Goal: Task Accomplishment & Management: Use online tool/utility

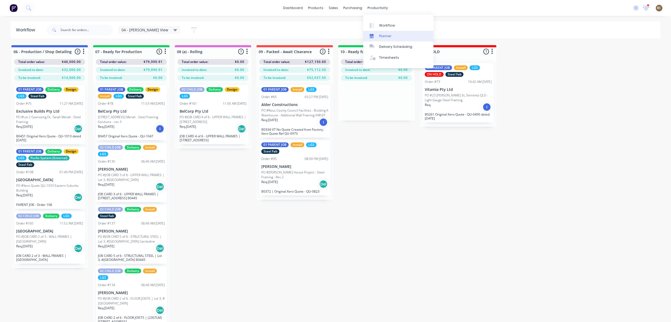
click at [380, 31] on link "Planner" at bounding box center [398, 36] width 70 height 11
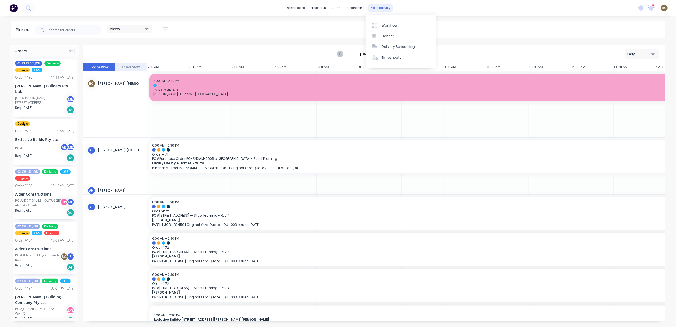
click at [380, 8] on div "productivity" at bounding box center [380, 8] width 26 height 8
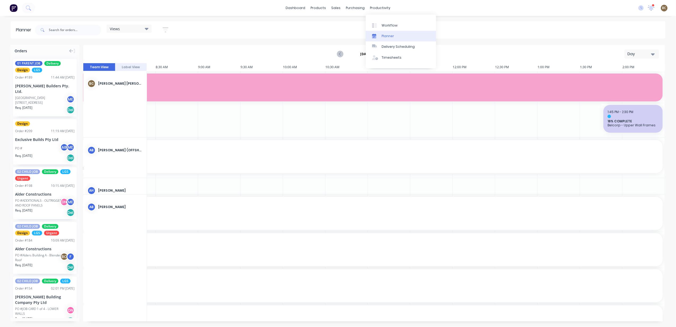
click at [385, 34] on div "Planner" at bounding box center [388, 36] width 12 height 5
click at [147, 27] on icon at bounding box center [147, 29] width 4 height 6
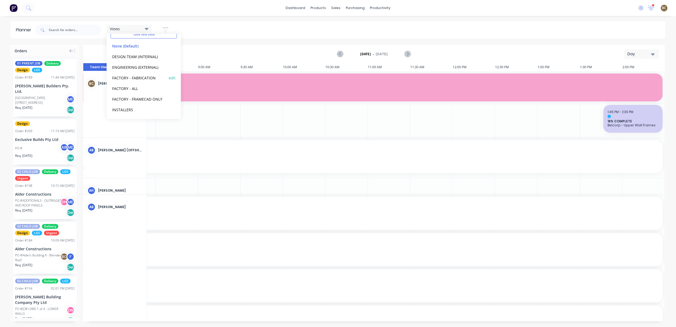
scroll to position [33, 0]
click at [138, 108] on button "PRODUCTION - DEMI" at bounding box center [139, 109] width 57 height 6
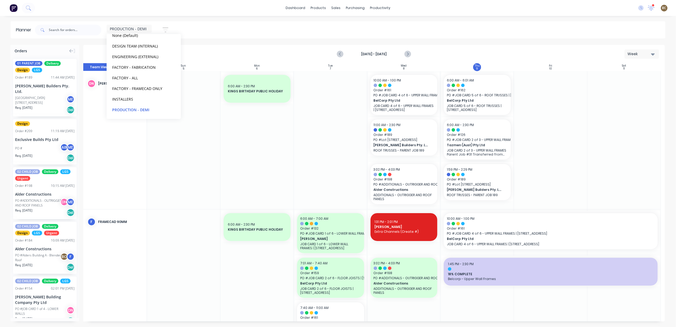
click at [308, 146] on div at bounding box center [330, 140] width 73 height 138
click at [160, 30] on button "button" at bounding box center [165, 30] width 17 height 10
click at [158, 100] on icon "button" at bounding box center [160, 97] width 4 height 6
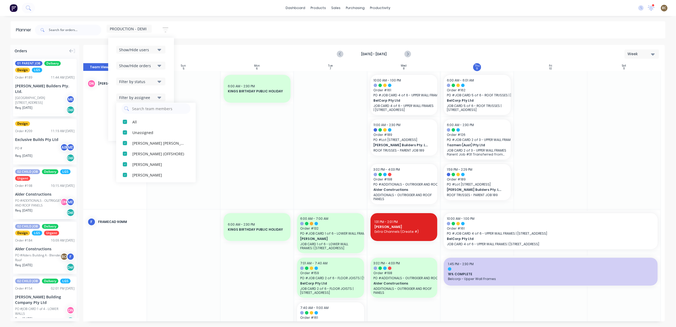
scroll to position [0, 0]
click at [157, 53] on button "Show/Hide users" at bounding box center [140, 50] width 49 height 8
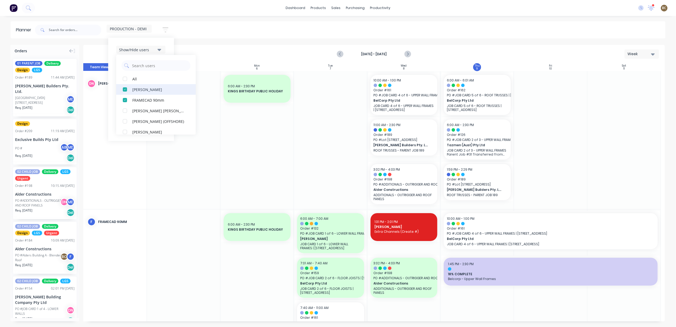
click at [127, 92] on div "button" at bounding box center [125, 89] width 11 height 11
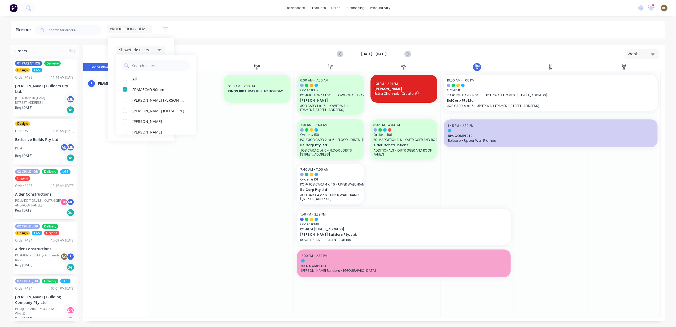
click at [197, 22] on div "PRODUCTION - DEMI Save new view None (Default) edit DESIGN TEAM (INTERNAL) edit…" at bounding box center [350, 30] width 632 height 16
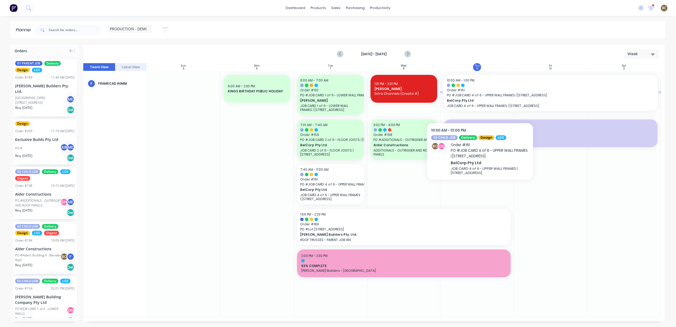
click at [480, 102] on span "BelCorp Pty Ltd" at bounding box center [540, 100] width 187 height 5
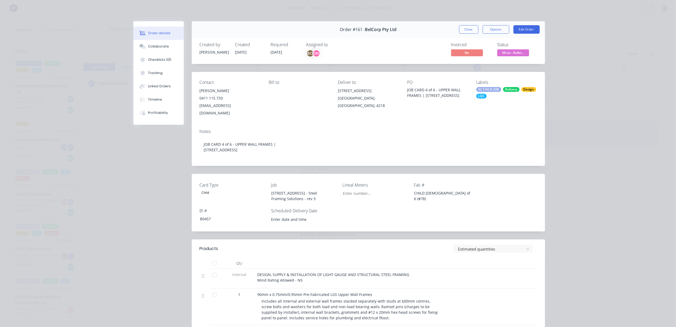
type input "3,700"
click at [468, 28] on button "Close" at bounding box center [468, 29] width 19 height 8
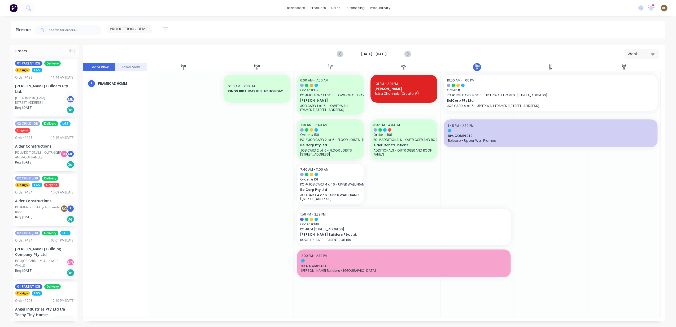
click at [626, 173] on div at bounding box center [624, 194] width 73 height 246
click at [405, 55] on icon "Next page" at bounding box center [408, 54] width 6 height 6
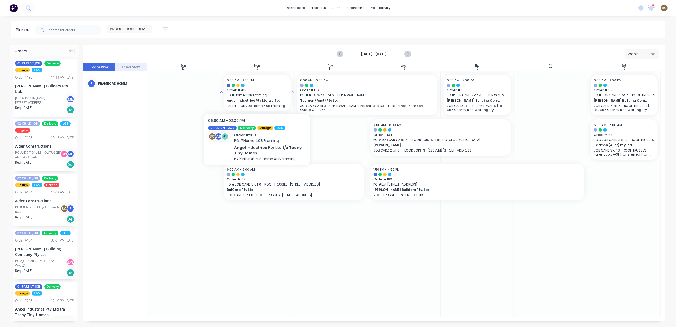
click at [240, 101] on span "Angel Industries Pty Ltd t/a Teeny Tiny Homes" at bounding box center [254, 100] width 55 height 5
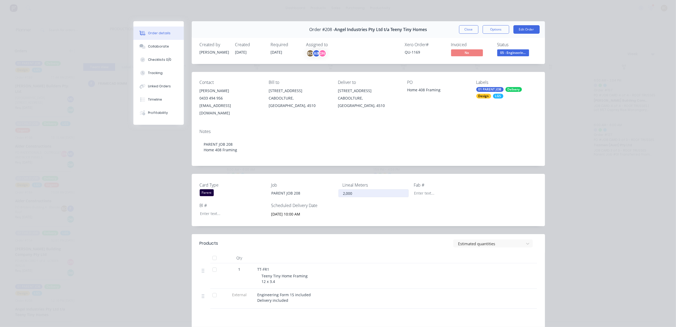
type input "2000"
click at [353, 189] on input "2000" at bounding box center [373, 193] width 70 height 8
click at [468, 30] on button "Close" at bounding box center [468, 29] width 19 height 8
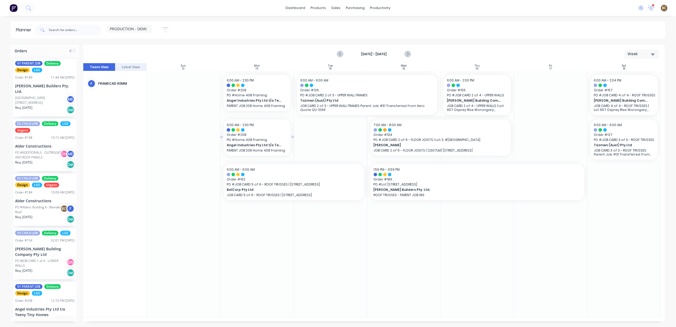
click at [284, 141] on span "PO # Home 408 Framing" at bounding box center [257, 139] width 61 height 5
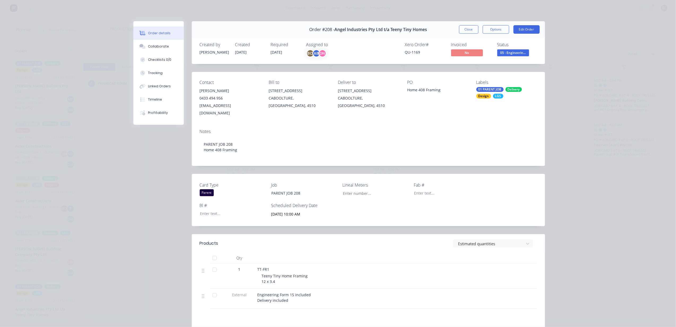
type input "2,000"
click at [471, 34] on div "Order #208 - Angel Industries Pty Ltd t/a Teeny Tiny Homes Close Options Edit O…" at bounding box center [368, 29] width 353 height 17
click at [472, 31] on button "Close" at bounding box center [468, 29] width 19 height 8
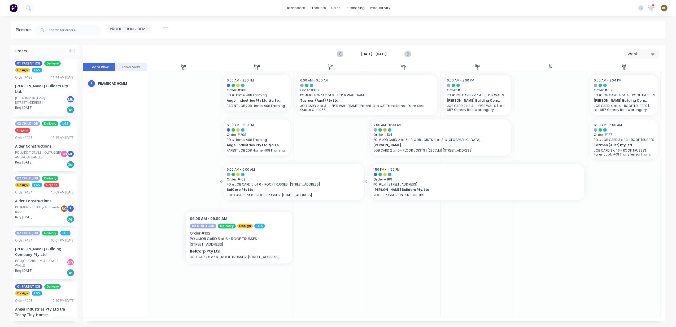
click at [240, 189] on span "BelCorp Pty Ltd" at bounding box center [287, 189] width 121 height 5
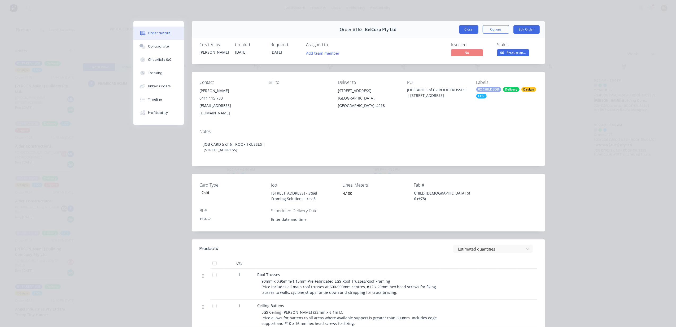
click at [469, 29] on button "Close" at bounding box center [468, 29] width 19 height 8
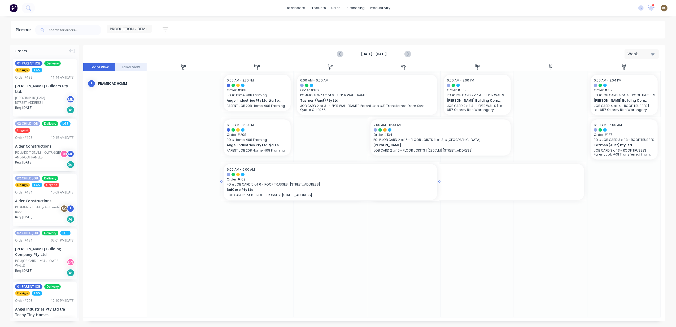
drag, startPoint x: 367, startPoint y: 180, endPoint x: 380, endPoint y: 180, distance: 13.3
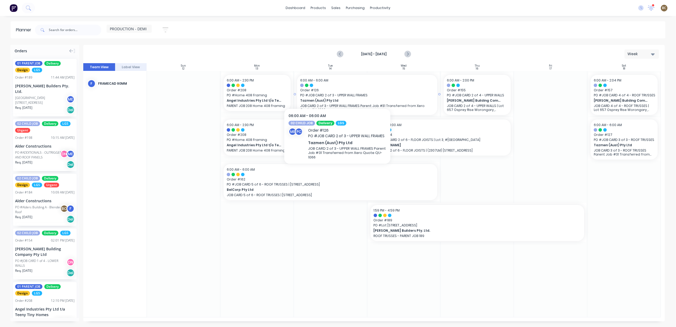
click at [337, 89] on span "Order # 126" at bounding box center [367, 90] width 134 height 5
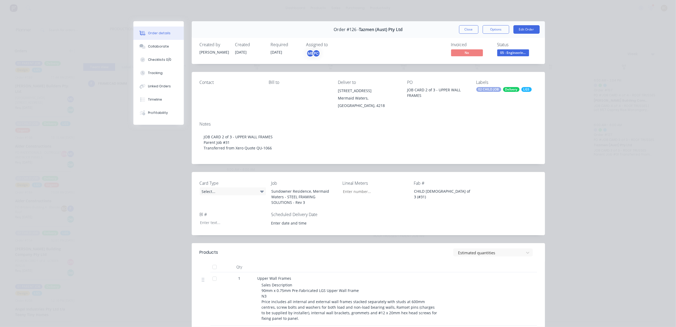
type input "1,400"
click at [459, 31] on button "Close" at bounding box center [468, 29] width 19 height 8
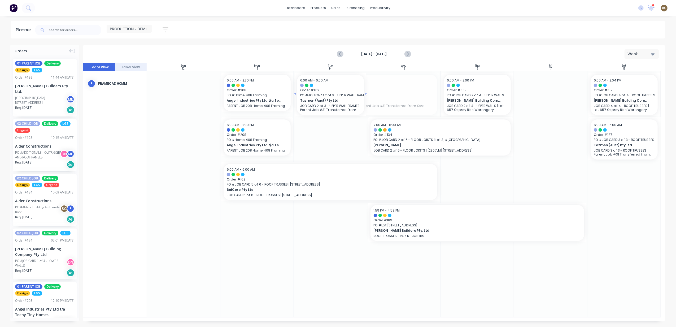
drag, startPoint x: 440, startPoint y: 93, endPoint x: 353, endPoint y: 101, distance: 87.2
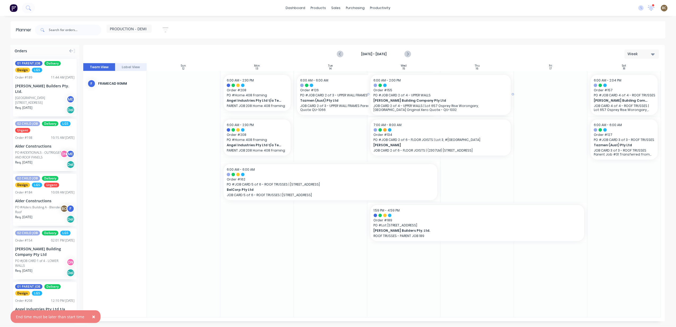
drag, startPoint x: 441, startPoint y: 91, endPoint x: 336, endPoint y: 97, distance: 106.0
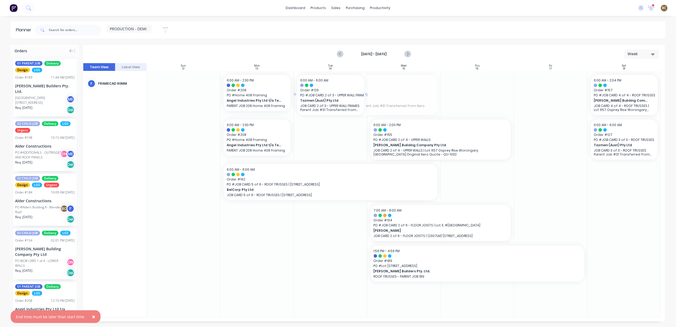
drag, startPoint x: 440, startPoint y: 95, endPoint x: 359, endPoint y: 100, distance: 81.3
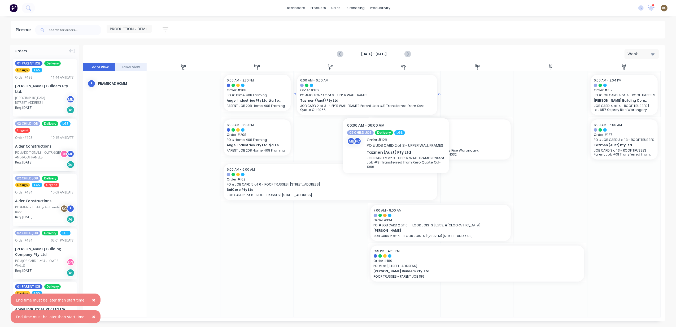
click at [396, 99] on span "Tazmen (Aust) Pty Ltd" at bounding box center [360, 100] width 121 height 5
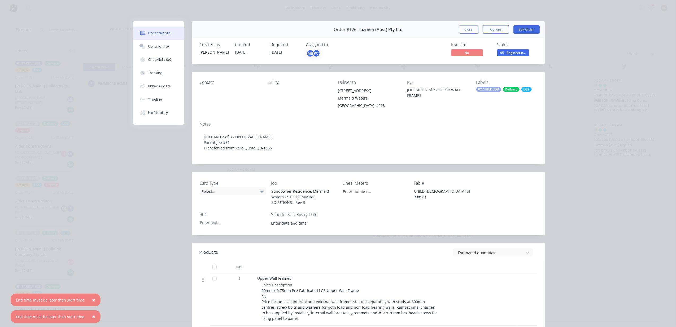
type input "1,400"
click at [461, 29] on button "Close" at bounding box center [468, 29] width 19 height 8
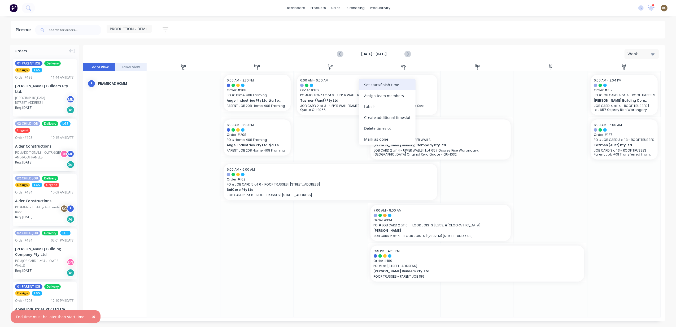
click at [366, 89] on div "Set start/finish time" at bounding box center [387, 84] width 57 height 11
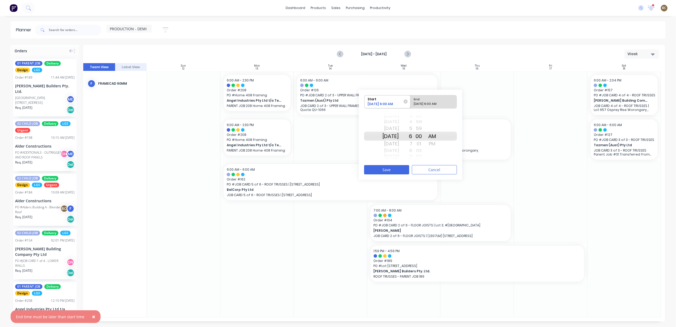
click at [420, 98] on div "End" at bounding box center [431, 98] width 38 height 7
click at [411, 98] on input "End [DATE] 6:00 AM" at bounding box center [411, 101] width 0 height 13
radio input "true"
click at [399, 130] on div "[DATE]" at bounding box center [391, 128] width 17 height 8
click at [412, 150] on div "8" at bounding box center [405, 150] width 13 height 7
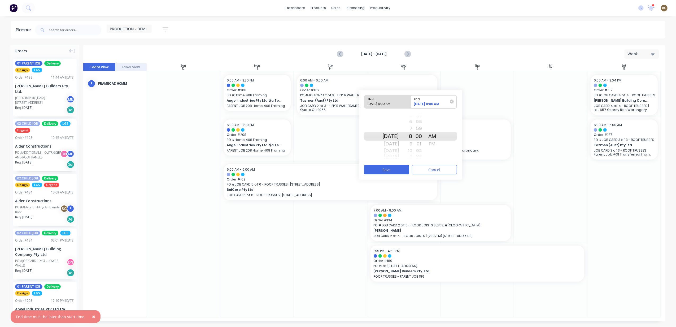
click at [419, 151] on div "02" at bounding box center [418, 150] width 13 height 7
click at [437, 142] on div "PM" at bounding box center [432, 144] width 13 height 8
click at [419, 149] on div "04" at bounding box center [418, 150] width 13 height 7
click at [412, 150] on div "10" at bounding box center [405, 150] width 13 height 7
click at [412, 150] on div "12" at bounding box center [405, 150] width 13 height 7
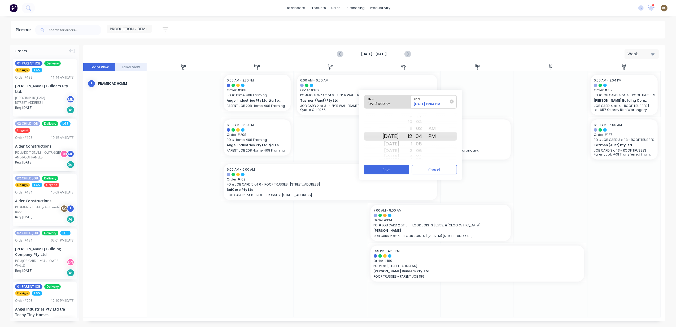
click at [412, 150] on div "2" at bounding box center [405, 150] width 13 height 7
click at [401, 171] on button "Save" at bounding box center [386, 169] width 45 height 9
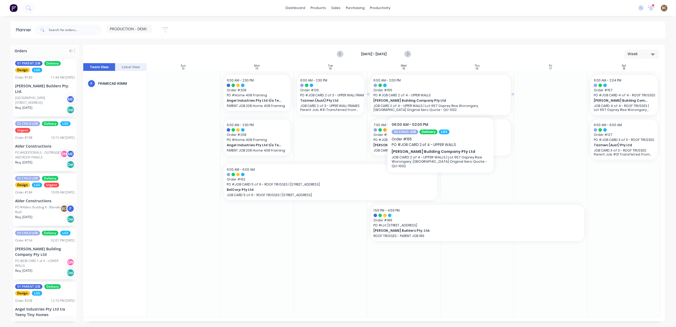
click at [474, 101] on span "[PERSON_NAME] Building Company Pty Ltd" at bounding box center [434, 100] width 121 height 5
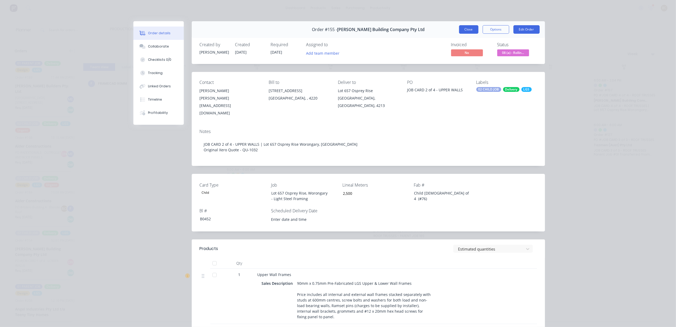
click at [471, 31] on button "Close" at bounding box center [468, 29] width 19 height 8
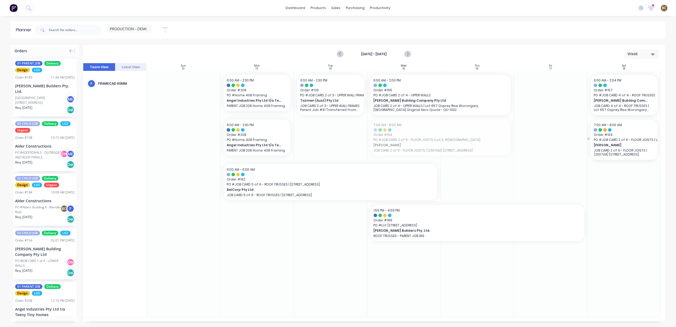
drag, startPoint x: 440, startPoint y: 140, endPoint x: 649, endPoint y: 116, distance: 210.4
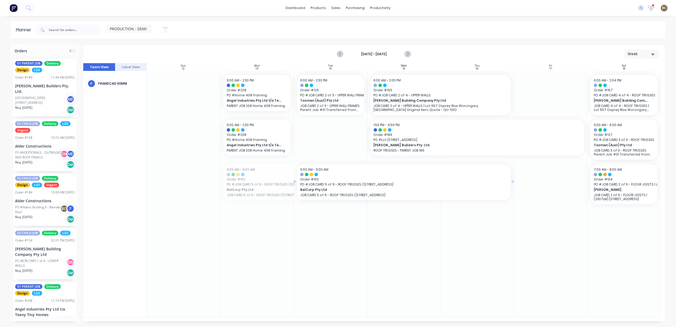
drag, startPoint x: 309, startPoint y: 175, endPoint x: 376, endPoint y: 176, distance: 66.8
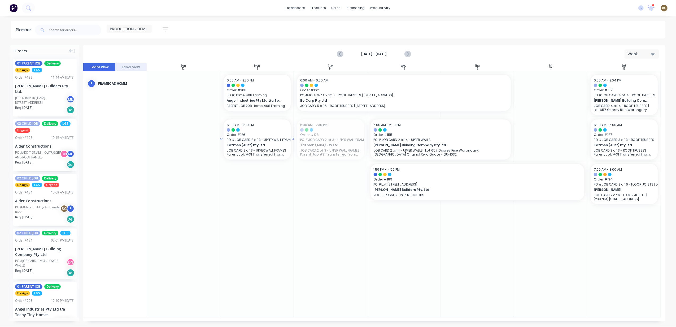
drag, startPoint x: 331, startPoint y: 147, endPoint x: 267, endPoint y: 188, distance: 76.7
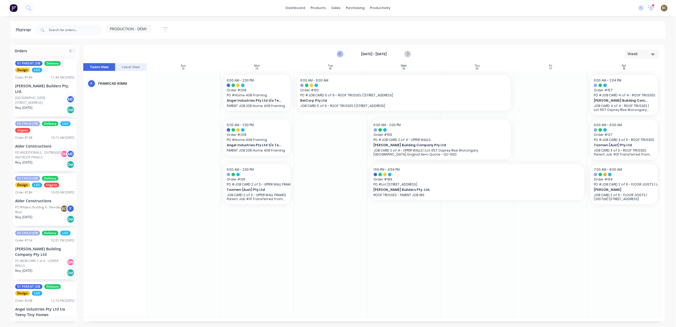
click at [341, 54] on icon "Previous page" at bounding box center [340, 54] width 6 height 6
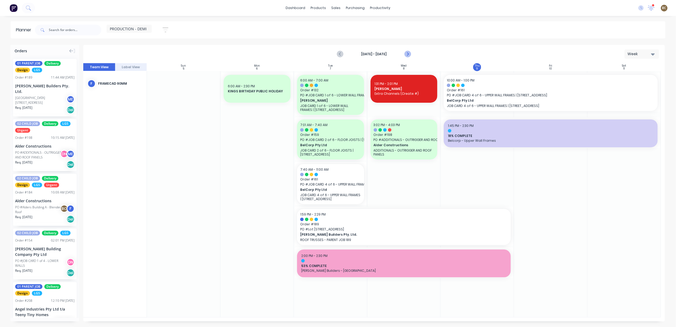
click at [410, 55] on icon "Next page" at bounding box center [408, 54] width 6 height 6
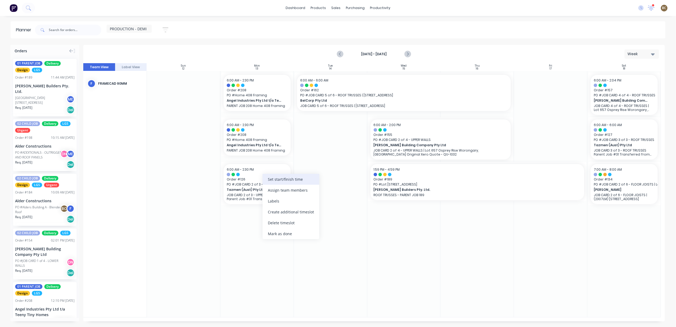
click at [269, 181] on div "Set start/finish time" at bounding box center [291, 179] width 57 height 11
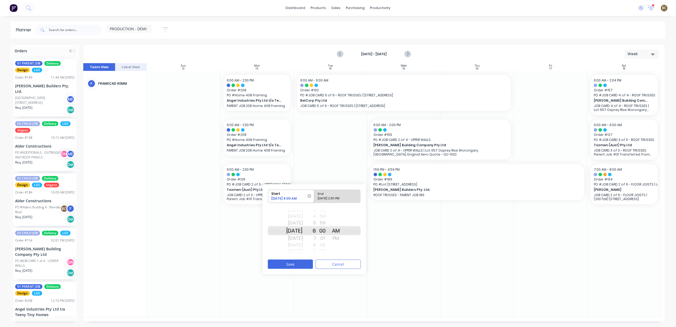
click at [301, 217] on div "[DATE]" at bounding box center [294, 216] width 17 height 7
click at [333, 199] on div "[DATE] 2:30 PM" at bounding box center [335, 199] width 38 height 7
click at [315, 199] on input "End [DATE] 2:30 PM" at bounding box center [314, 196] width 0 height 13
radio input "true"
click at [303, 215] on div "[DATE]" at bounding box center [294, 216] width 17 height 7
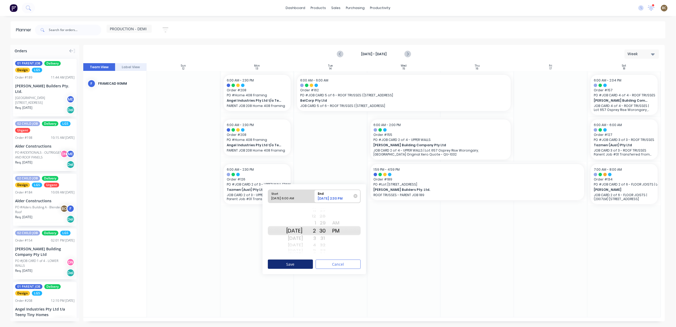
click at [307, 261] on button "Save" at bounding box center [290, 263] width 45 height 9
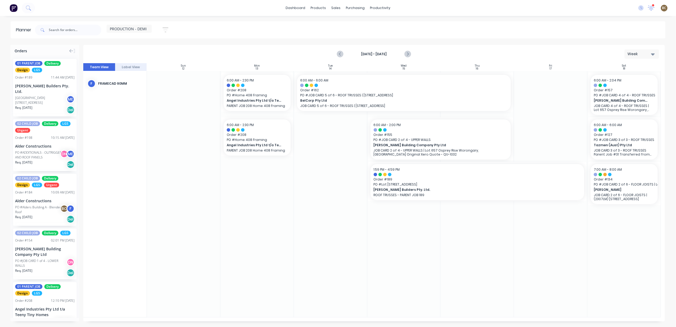
click at [341, 59] on div "[DATE] - [DATE] Week" at bounding box center [374, 53] width 581 height 17
click at [341, 56] on icon "Previous page" at bounding box center [340, 54] width 6 height 6
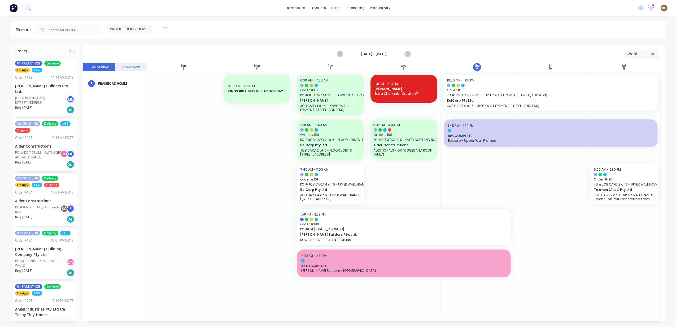
click at [413, 56] on div "[DATE] - [DATE] Week" at bounding box center [374, 53] width 581 height 17
click at [407, 53] on icon "Next page" at bounding box center [408, 54] width 6 height 6
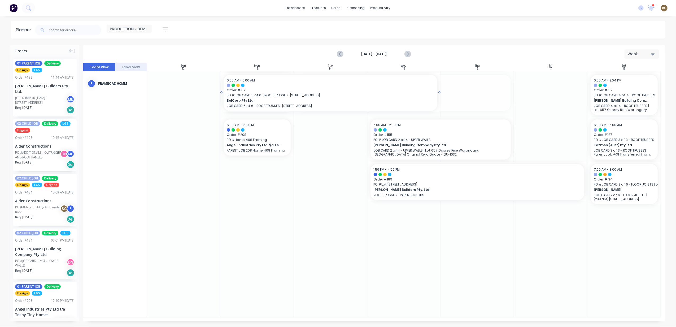
drag, startPoint x: 361, startPoint y: 98, endPoint x: 269, endPoint y: 102, distance: 92.1
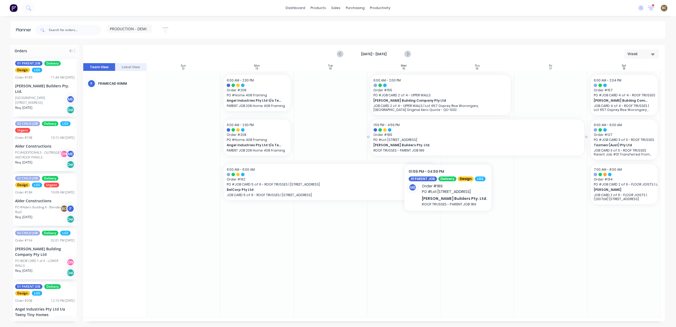
click at [446, 146] on span "[PERSON_NAME] Builders Pty. Ltd." at bounding box center [467, 145] width 187 height 5
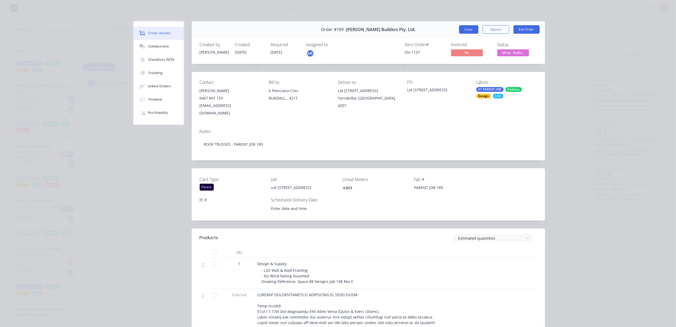
click at [464, 30] on button "Close" at bounding box center [468, 29] width 19 height 8
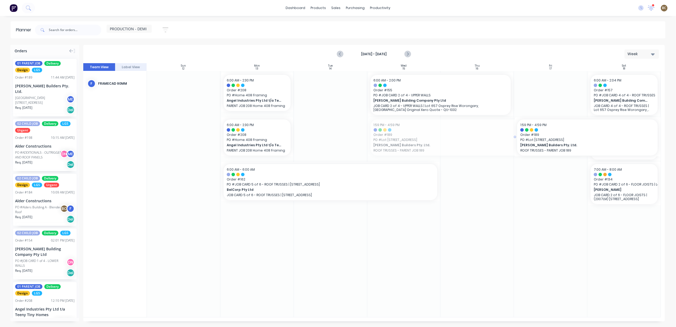
drag, startPoint x: 404, startPoint y: 150, endPoint x: 561, endPoint y: 137, distance: 157.3
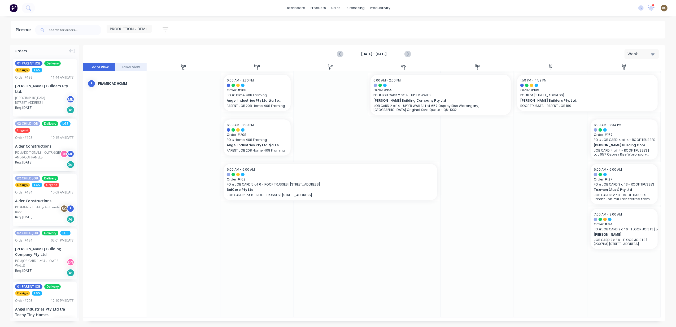
click at [525, 158] on div at bounding box center [550, 194] width 73 height 246
drag, startPoint x: 366, startPoint y: 232, endPoint x: 304, endPoint y: 242, distance: 62.6
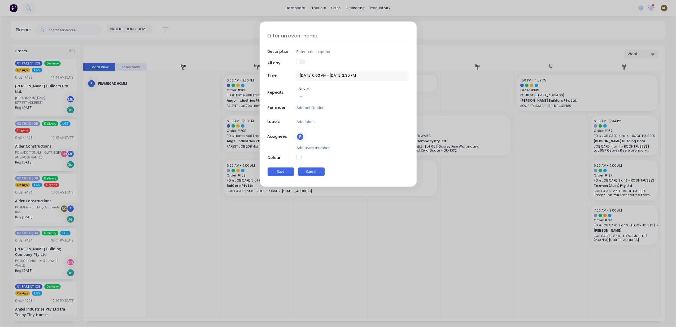
click at [317, 167] on button "Cancel" at bounding box center [311, 171] width 27 height 8
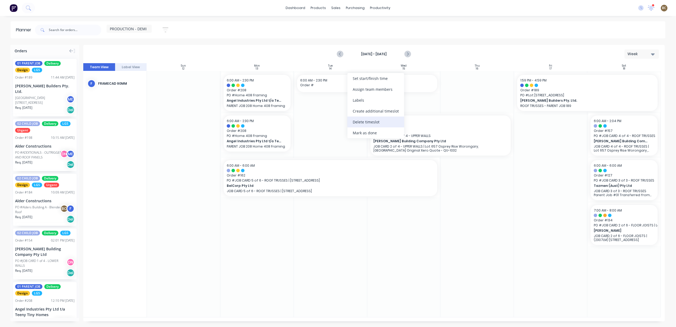
click at [380, 122] on div "Delete timeslot" at bounding box center [376, 121] width 57 height 11
